Goal: Navigation & Orientation: Find specific page/section

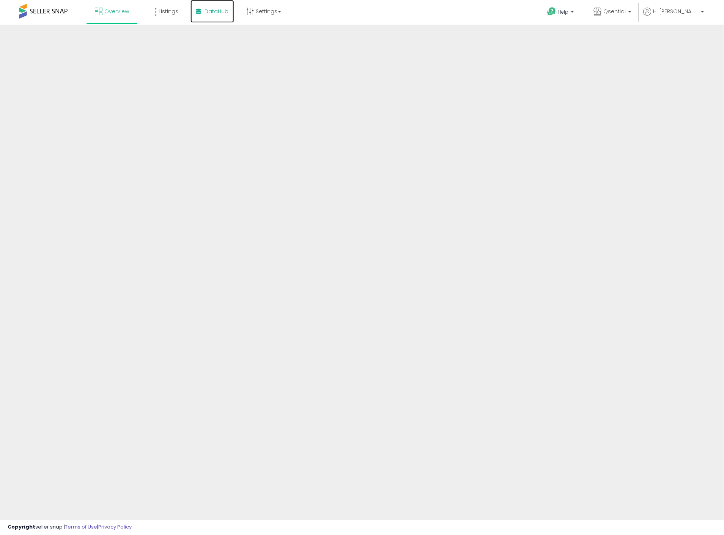
click at [214, 6] on link "DataHub" at bounding box center [212, 11] width 44 height 23
click at [162, 16] on link "Listings" at bounding box center [162, 11] width 43 height 23
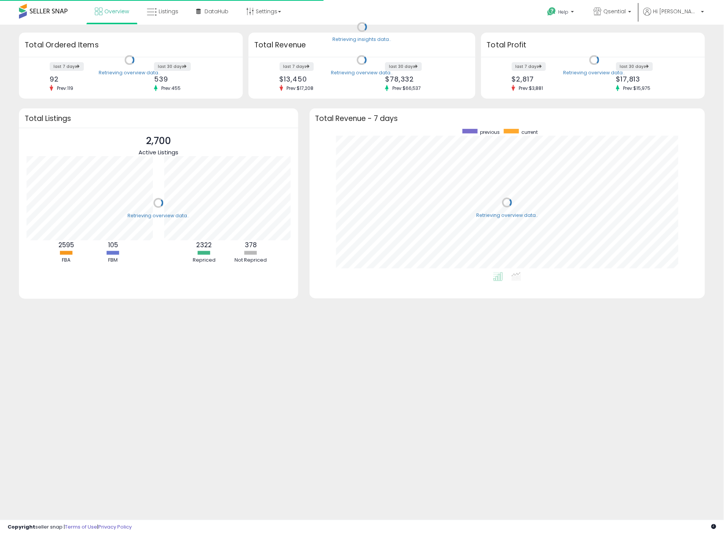
scroll to position [143, 381]
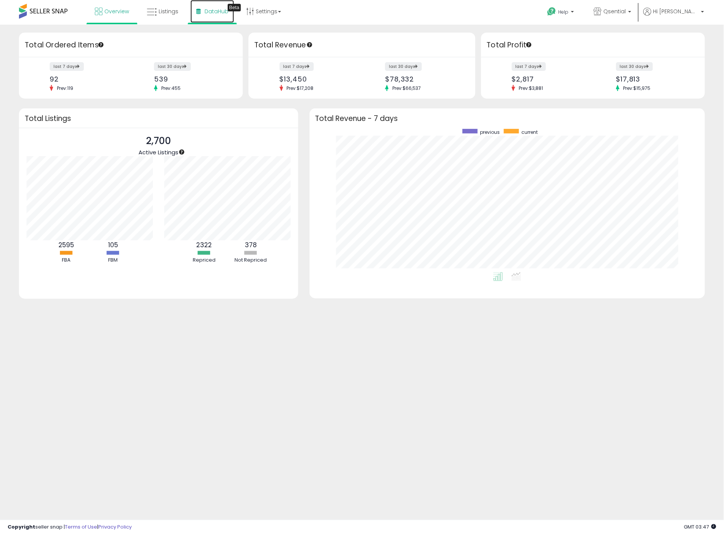
click at [215, 14] on span "DataHub" at bounding box center [216, 12] width 24 height 8
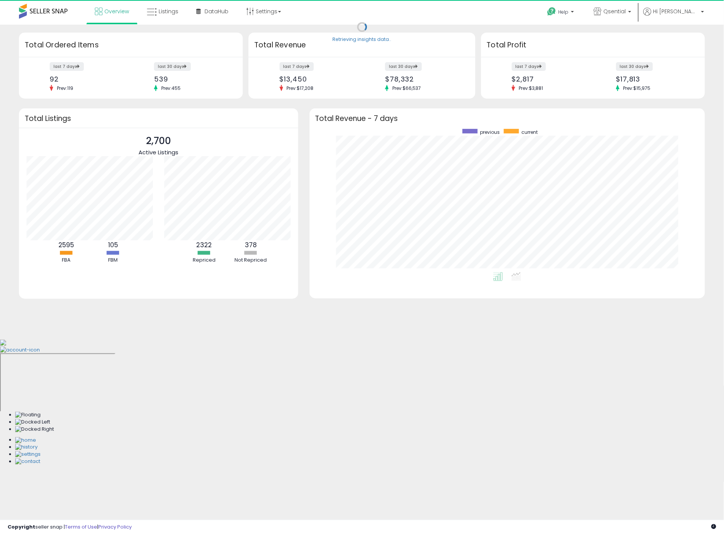
scroll to position [143, 381]
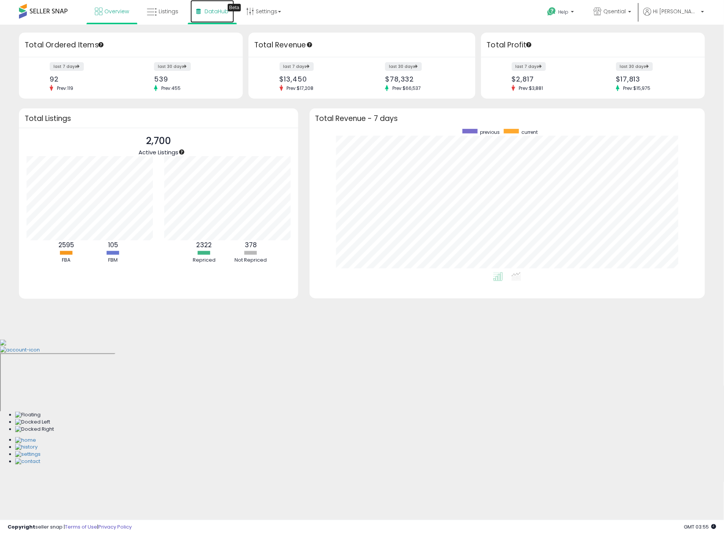
click at [200, 11] on link "DataHub Beta" at bounding box center [212, 11] width 44 height 23
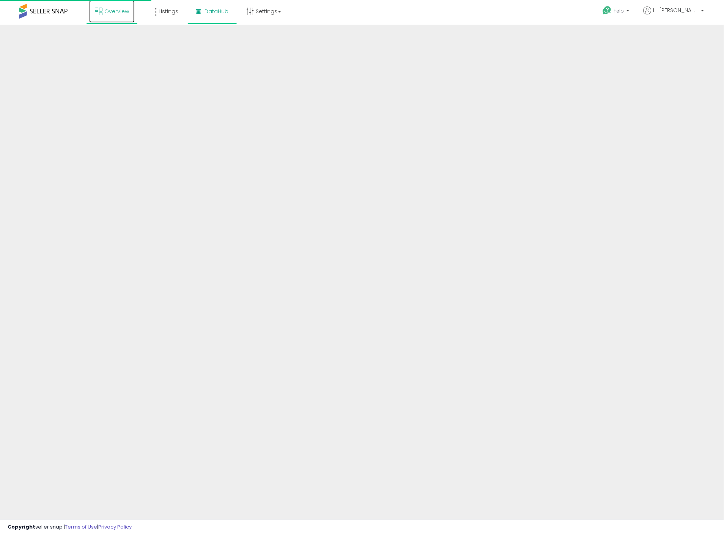
click at [127, 9] on span "Overview" at bounding box center [116, 12] width 25 height 8
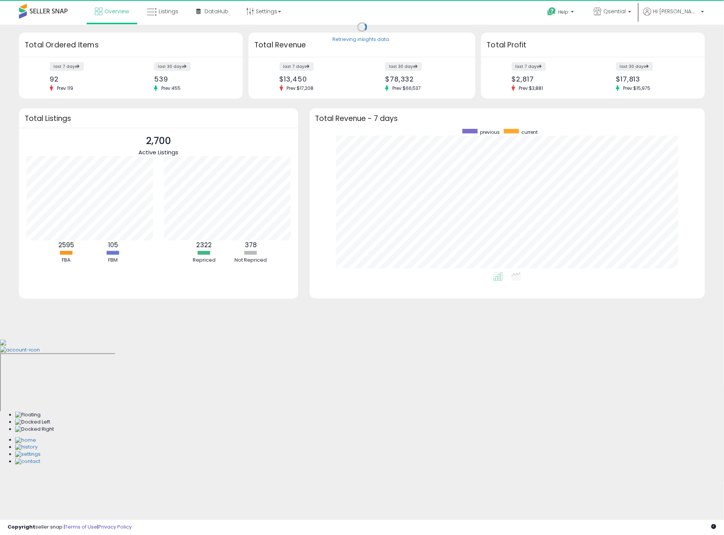
scroll to position [143, 381]
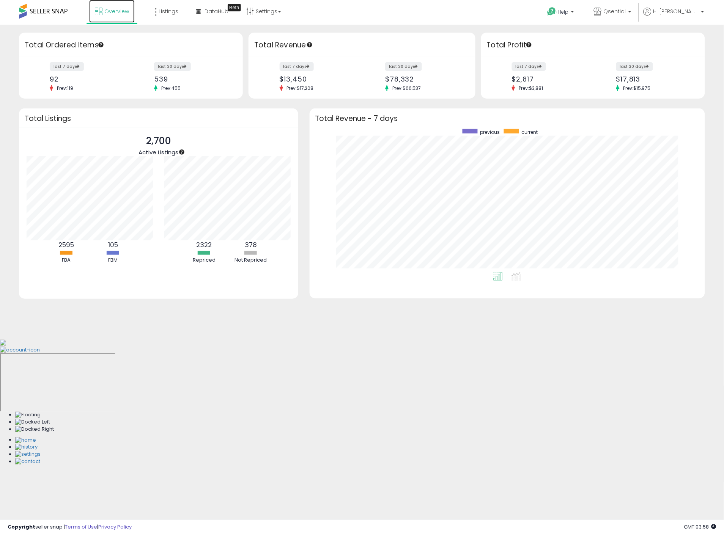
click at [109, 14] on span "Overview" at bounding box center [116, 12] width 25 height 8
